Goal: Answer question/provide support

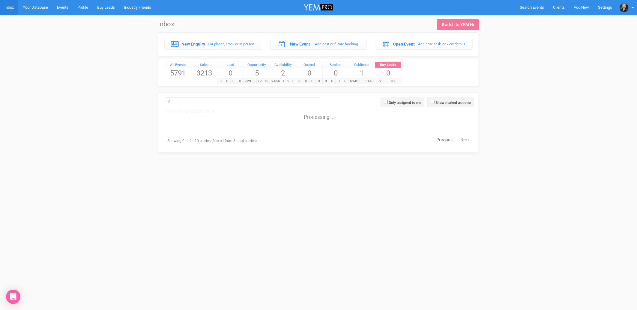
type input "f"
type input "[PERSON_NAME]"
click at [431, 101] on input "Show marked as done" at bounding box center [433, 102] width 4 height 4
checkbox input "true"
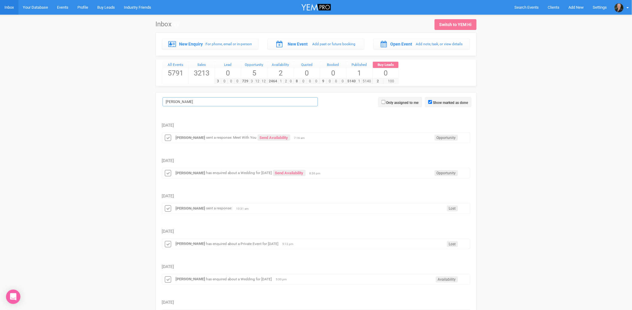
drag, startPoint x: 277, startPoint y: 104, endPoint x: 270, endPoint y: 101, distance: 7.1
click at [276, 104] on input "[PERSON_NAME]" at bounding box center [240, 101] width 155 height 9
click at [205, 138] on strong "[PERSON_NAME]" at bounding box center [191, 138] width 30 height 4
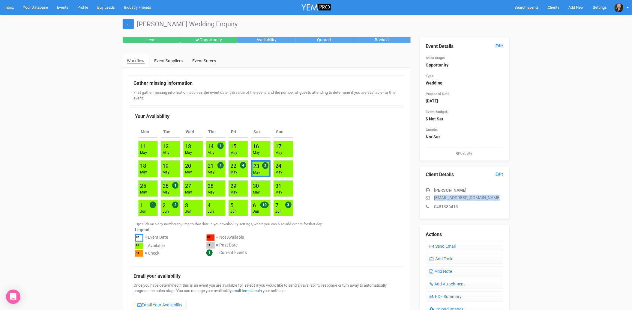
drag, startPoint x: 498, startPoint y: 196, endPoint x: 434, endPoint y: 197, distance: 63.9
click at [434, 197] on p "[EMAIL_ADDRESS][DOMAIN_NAME]" at bounding box center [464, 198] width 77 height 6
copy p "[EMAIL_ADDRESS][DOMAIN_NAME]"
click at [11, 6] on link "Inbox" at bounding box center [9, 7] width 18 height 15
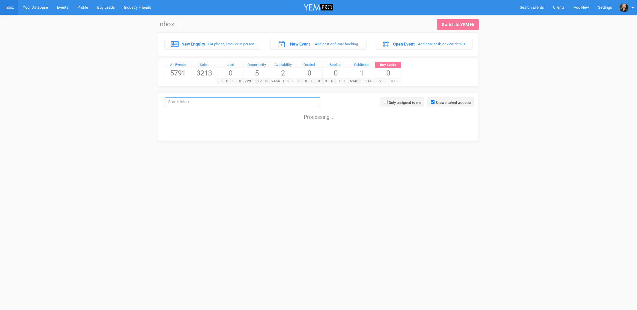
click at [196, 100] on input "search" at bounding box center [242, 101] width 155 height 9
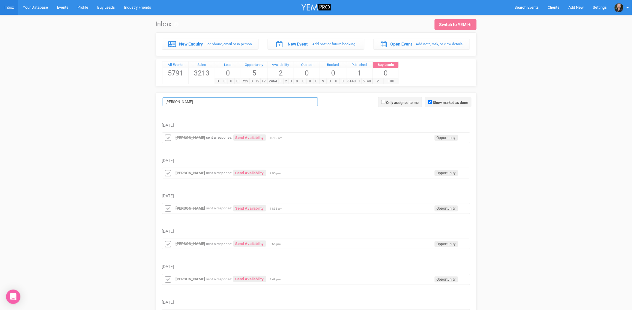
type input "[PERSON_NAME]"
click at [199, 138] on strong "[PERSON_NAME]" at bounding box center [191, 138] width 30 height 4
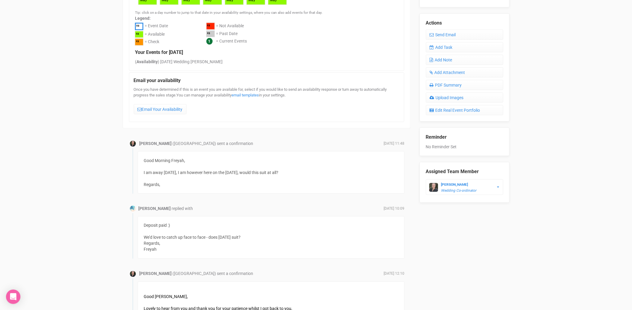
scroll to position [200, 0]
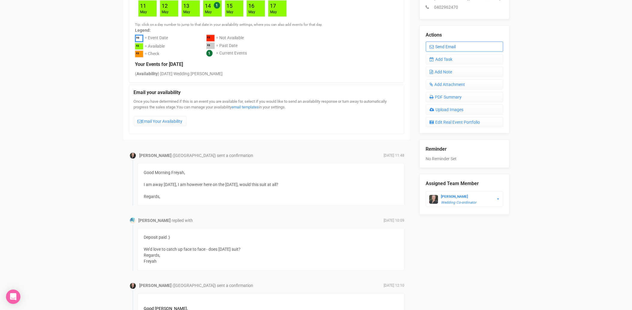
click at [445, 49] on link "Send Email" at bounding box center [464, 47] width 77 height 10
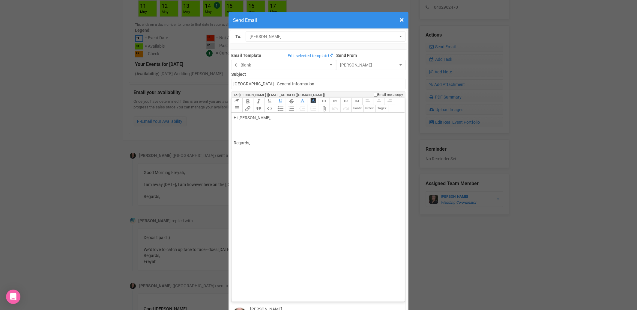
click at [282, 115] on div "Hi [PERSON_NAME], Regards," at bounding box center [317, 130] width 167 height 31
type trix-editor "<div>Hi [PERSON_NAME],<br><br><br><br>Regards,</div>"
click at [399, 17] on span "×" at bounding box center [401, 20] width 4 height 10
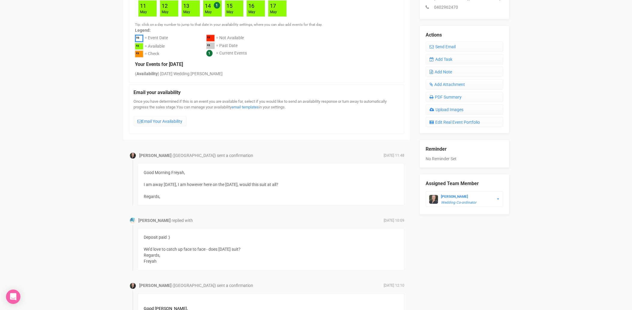
scroll to position [133, 0]
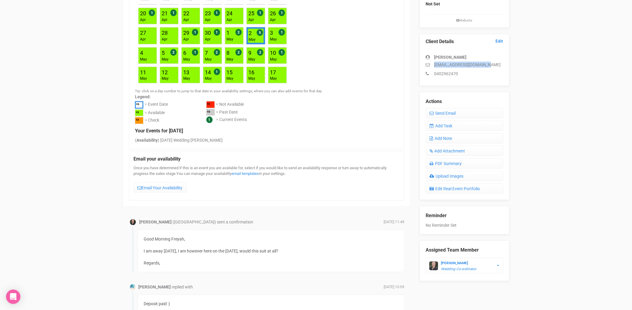
drag, startPoint x: 490, startPoint y: 65, endPoint x: 434, endPoint y: 67, distance: 56.4
click at [434, 67] on p "[EMAIL_ADDRESS][DOMAIN_NAME]" at bounding box center [464, 65] width 77 height 6
copy p "[EMAIL_ADDRESS][DOMAIN_NAME]"
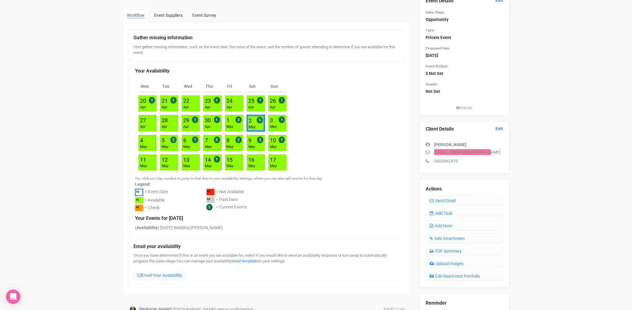
scroll to position [0, 0]
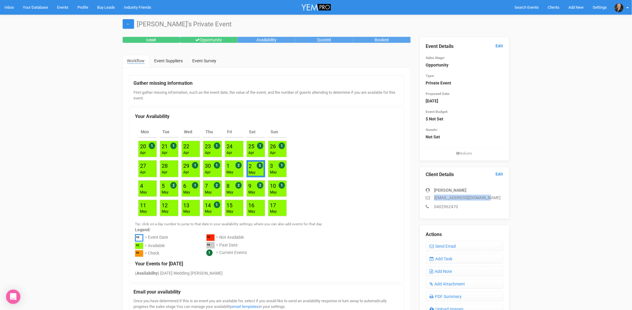
click at [465, 210] on div "Client Details Edit [PERSON_NAME] [EMAIL_ADDRESS][DOMAIN_NAME] 0402962470" at bounding box center [465, 193] width 90 height 52
drag, startPoint x: 462, startPoint y: 208, endPoint x: 434, endPoint y: 197, distance: 30.5
click at [434, 197] on div "[PERSON_NAME] [EMAIL_ADDRESS][DOMAIN_NAME] 0402962470" at bounding box center [464, 195] width 77 height 28
copy div "[EMAIL_ADDRESS][DOMAIN_NAME] 0402962470"
click at [11, 8] on link "Inbox" at bounding box center [9, 7] width 18 height 15
